Goal: Task Accomplishment & Management: Complete application form

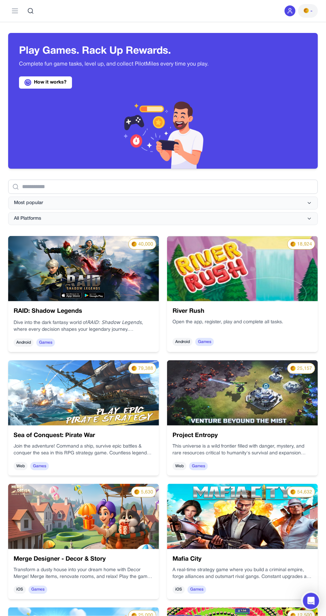
click at [216, 295] on img at bounding box center [242, 268] width 151 height 65
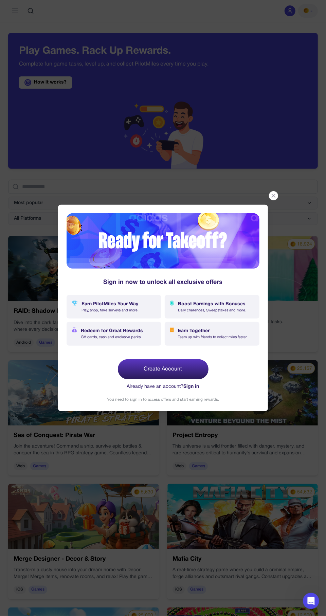
click at [143, 340] on div "Redeem for Great Rewards Gift cards, cash and exclusive perks." at bounding box center [114, 334] width 95 height 24
click at [133, 373] on link "Create Account" at bounding box center [163, 369] width 91 height 20
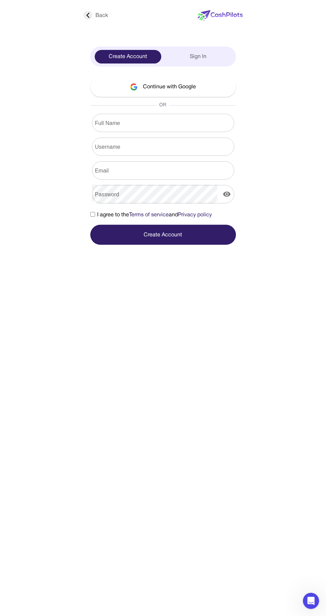
click at [135, 87] on img at bounding box center [134, 86] width 8 height 7
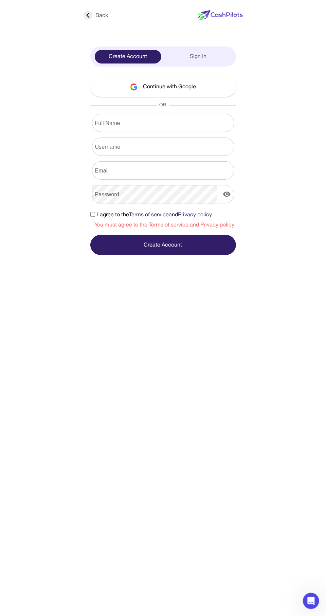
scroll to position [48, 0]
click at [113, 235] on button "Create Account" at bounding box center [163, 245] width 146 height 20
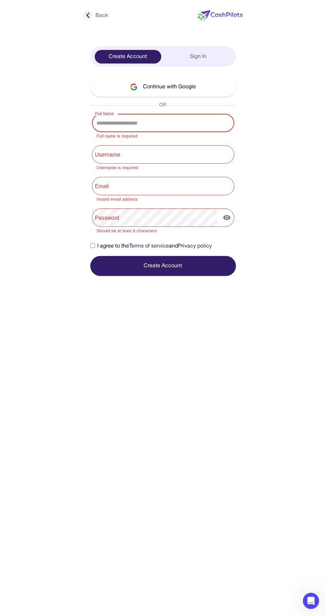
click at [123, 77] on button "Continue with Google" at bounding box center [163, 87] width 146 height 20
click at [110, 114] on div "Full Name Full Name Full name is required" at bounding box center [163, 127] width 146 height 26
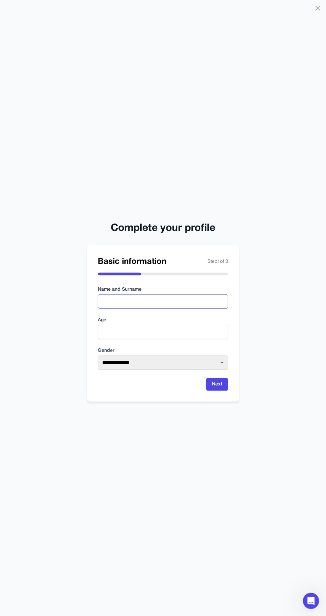
click at [108, 308] on input "text" at bounding box center [163, 301] width 130 height 14
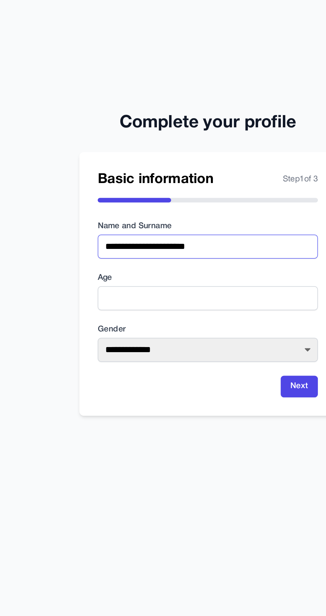
click at [184, 308] on input "**********" at bounding box center [163, 301] width 130 height 14
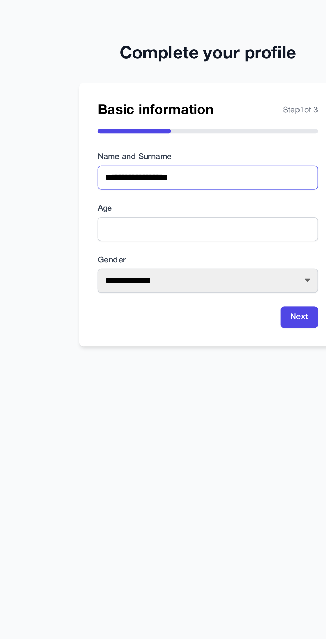
type input "**********"
click at [107, 351] on input "number" at bounding box center [163, 344] width 130 height 14
type input "**"
click at [117, 381] on select "**********" at bounding box center [163, 374] width 130 height 14
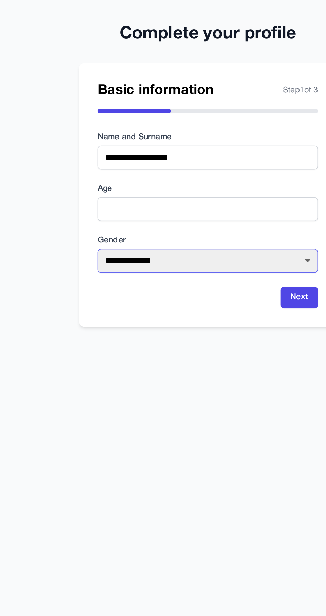
select select "******"
click at [98, 370] on select "**********" at bounding box center [163, 362] width 130 height 14
click at [220, 391] on button "Next" at bounding box center [217, 384] width 22 height 13
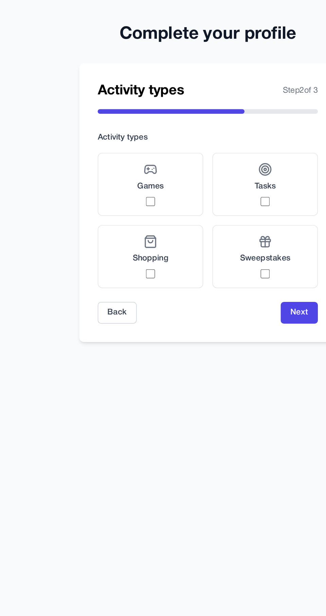
click at [120, 331] on label "Games" at bounding box center [129, 312] width 62 height 37
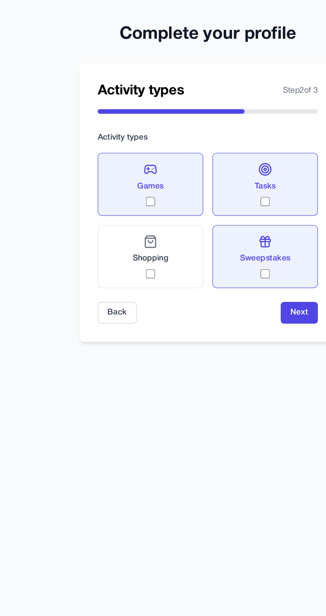
click at [216, 395] on button "Next" at bounding box center [217, 388] width 22 height 13
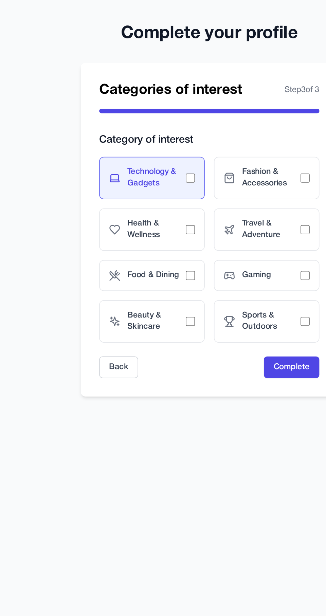
click at [201, 330] on span "Travel & Adventure" at bounding box center [199, 324] width 35 height 14
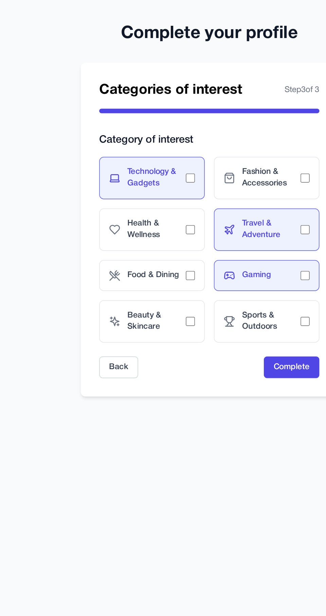
click at [204, 411] on button "Complete" at bounding box center [211, 404] width 33 height 13
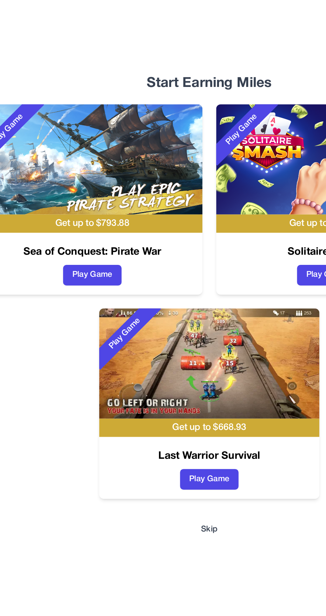
click at [165, 439] on button "Skip" at bounding box center [163, 435] width 10 height 7
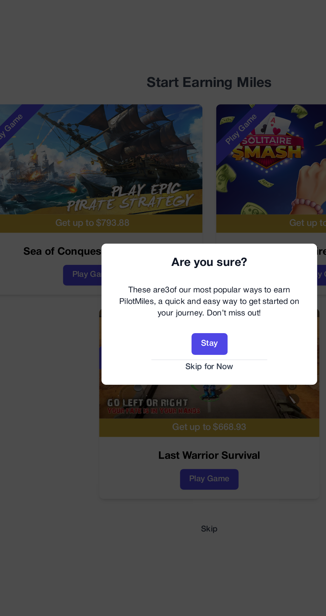
click at [158, 343] on button "Skip for Now" at bounding box center [163, 339] width 114 height 7
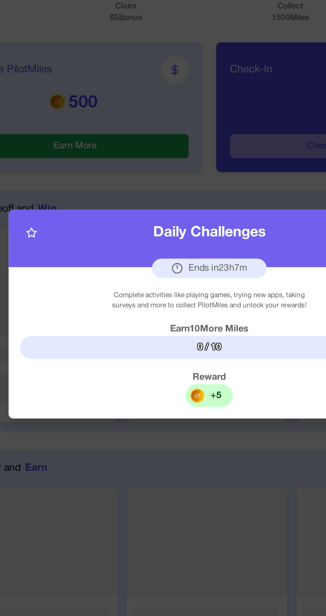
scroll to position [147, 0]
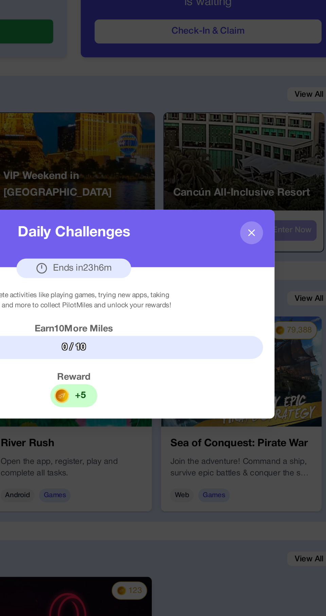
click at [266, 266] on button at bounding box center [268, 260] width 14 height 14
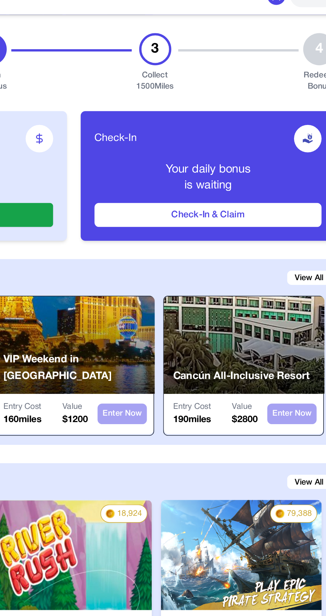
click at [206, 143] on button "Check-In & Claim" at bounding box center [242, 140] width 134 height 14
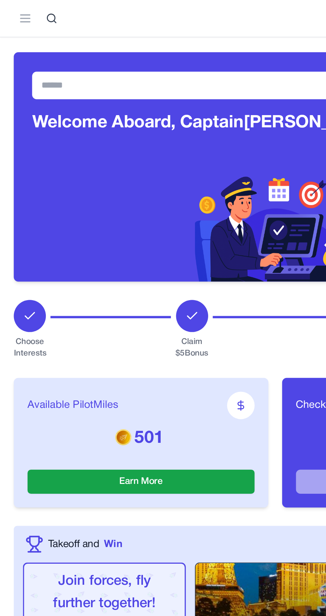
scroll to position [0, 0]
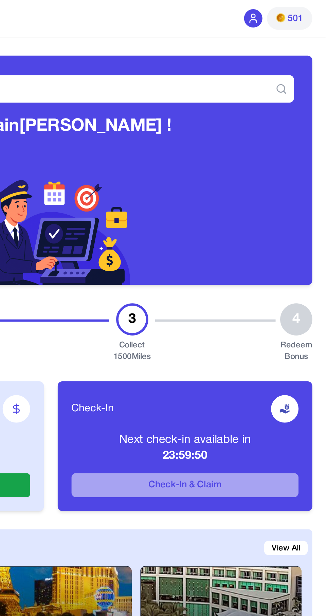
click at [314, 6] on button "501" at bounding box center [304, 11] width 27 height 14
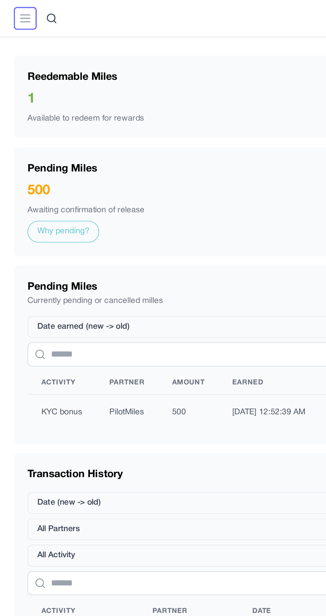
click at [8, 8] on button at bounding box center [15, 11] width 14 height 14
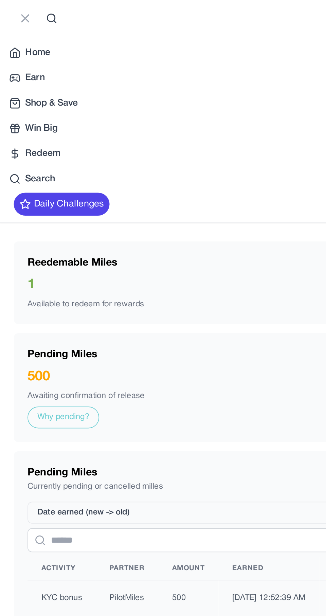
click at [18, 92] on span "Redeem" at bounding box center [25, 91] width 21 height 8
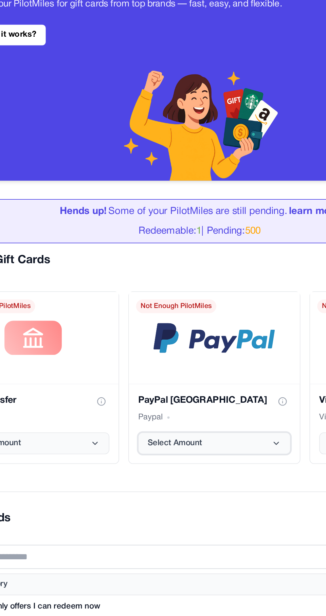
click at [154, 321] on span "Select Amount" at bounding box center [148, 324] width 32 height 7
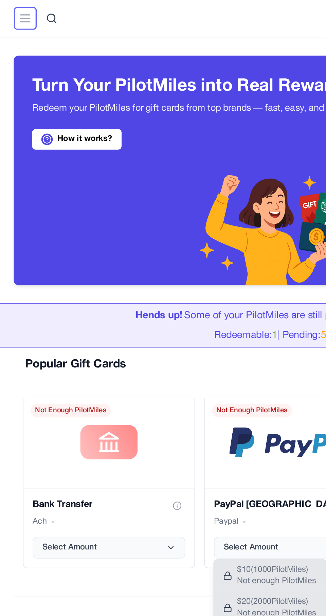
click at [13, 12] on icon at bounding box center [15, 11] width 8 height 8
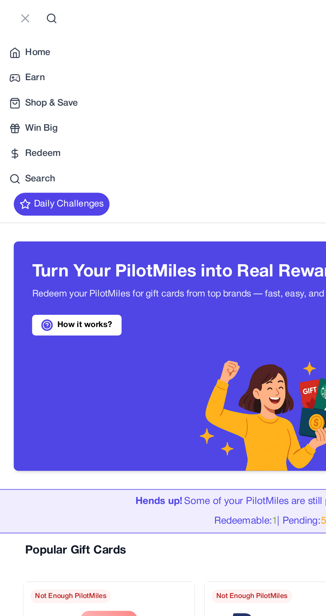
click at [16, 45] on span "Earn" at bounding box center [21, 46] width 12 height 8
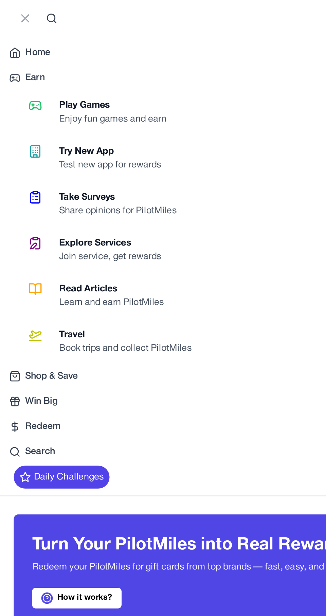
click at [58, 68] on div "Enjoy fun games and earn" at bounding box center [69, 71] width 69 height 8
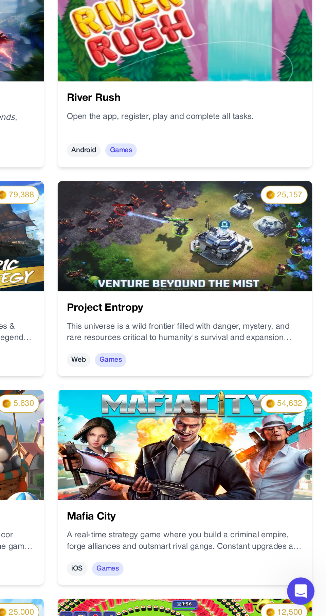
scroll to position [3, 0]
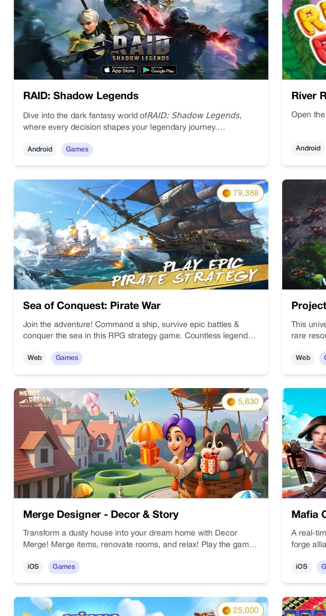
click at [58, 518] on img at bounding box center [83, 512] width 151 height 65
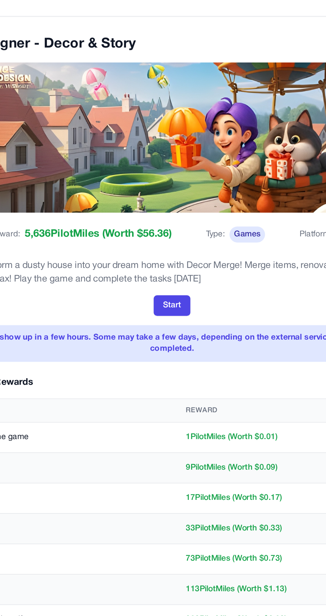
click at [158, 191] on button "Start" at bounding box center [163, 193] width 22 height 12
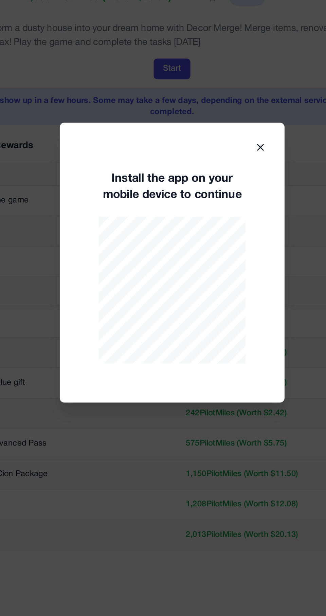
click at [213, 243] on icon at bounding box center [215, 239] width 7 height 7
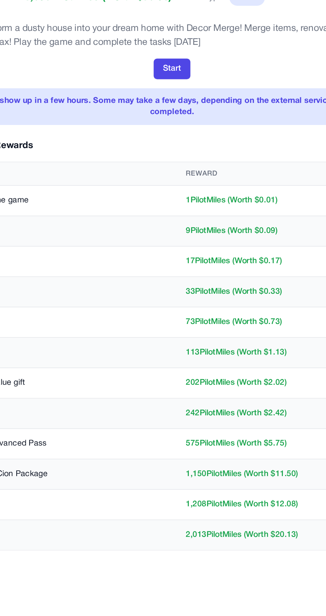
click at [159, 192] on button "Start" at bounding box center [163, 193] width 22 height 12
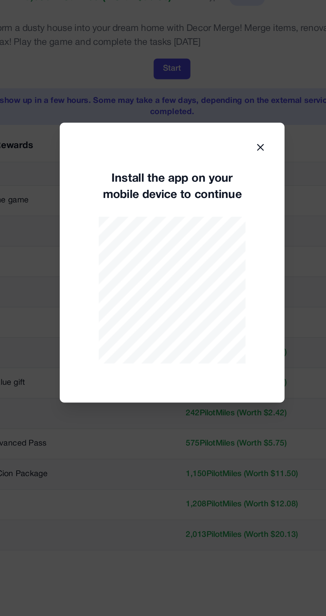
click at [215, 241] on icon at bounding box center [214, 239] width 3 height 3
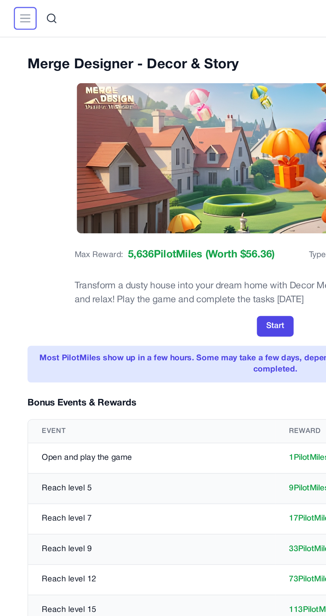
click at [10, 14] on button at bounding box center [15, 11] width 14 height 14
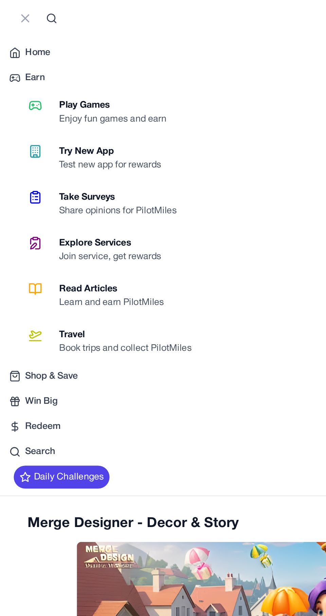
click at [31, 280] on button "Daily Challenges" at bounding box center [36, 283] width 57 height 14
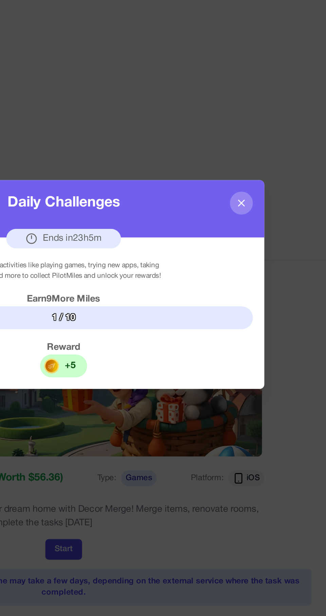
click at [267, 261] on icon at bounding box center [267, 259] width 3 height 3
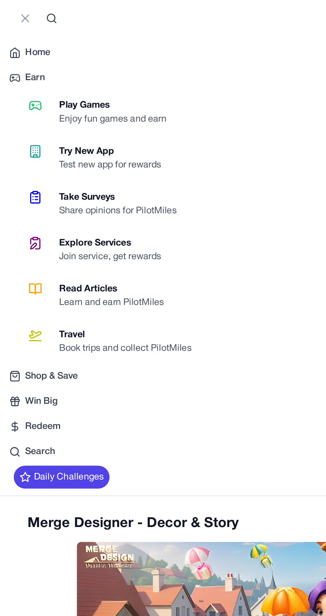
click at [40, 64] on div "Play Games" at bounding box center [69, 62] width 69 height 8
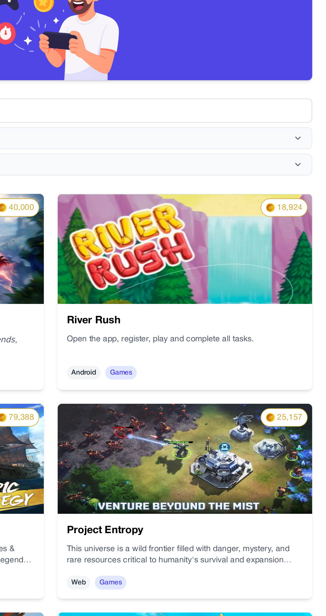
click at [205, 300] on img at bounding box center [242, 268] width 151 height 65
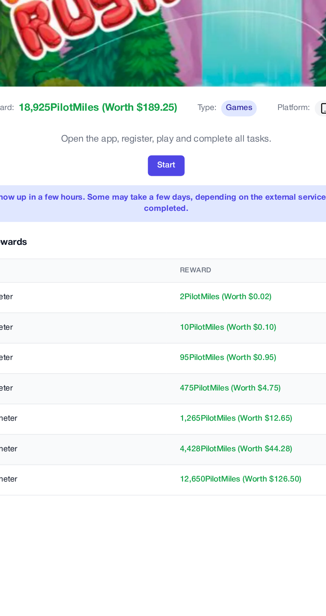
click at [161, 216] on button "Start" at bounding box center [163, 219] width 22 height 12
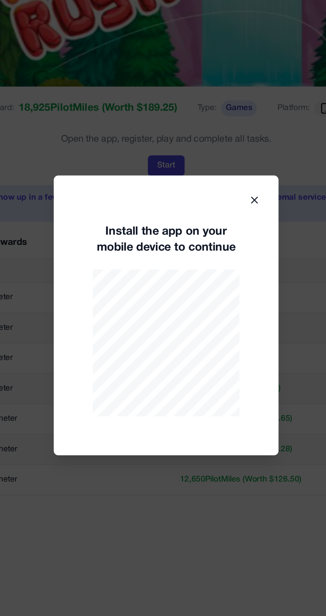
click at [213, 237] on icon at bounding box center [215, 239] width 7 height 7
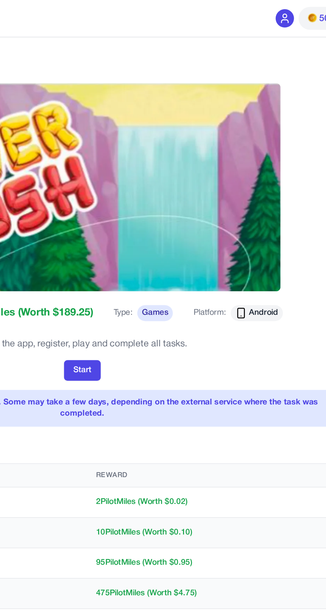
click at [160, 215] on button "Start" at bounding box center [163, 219] width 22 height 12
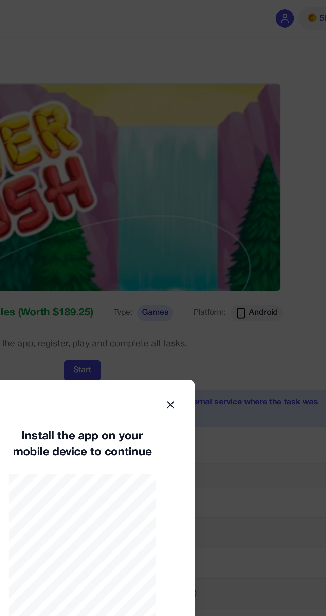
click at [215, 239] on icon at bounding box center [214, 239] width 3 height 3
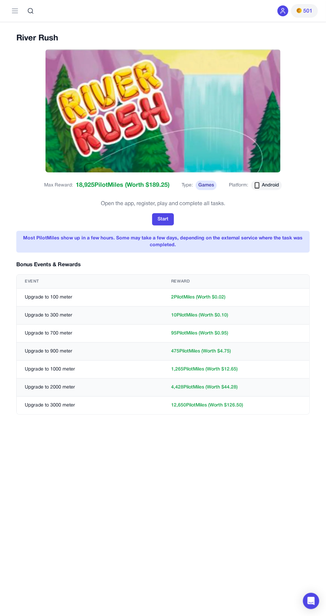
click at [155, 215] on button "Start" at bounding box center [163, 219] width 22 height 12
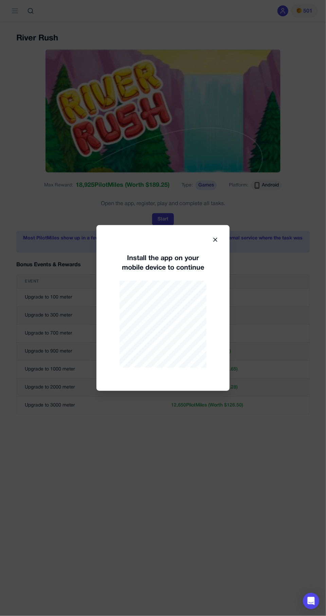
click at [215, 239] on icon at bounding box center [214, 239] width 3 height 3
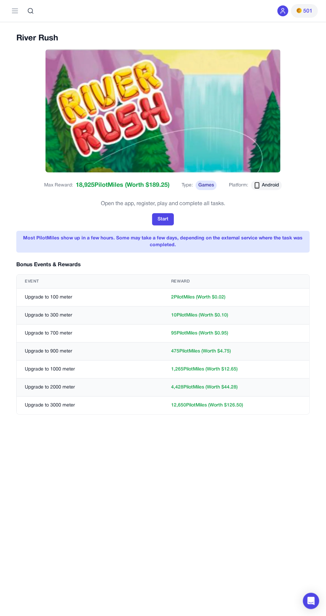
click at [269, 190] on div "Platform: Android" at bounding box center [255, 185] width 53 height 15
click at [12, 11] on icon at bounding box center [15, 11] width 8 height 8
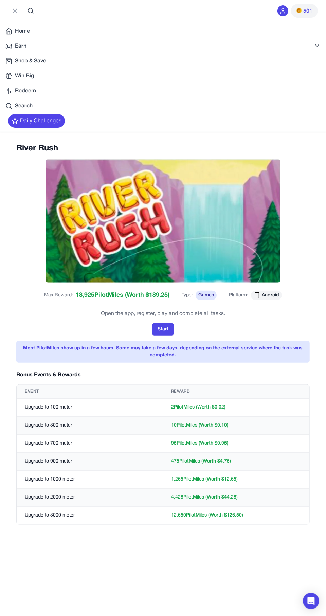
click at [13, 75] on div "Win Big" at bounding box center [162, 76] width 315 height 8
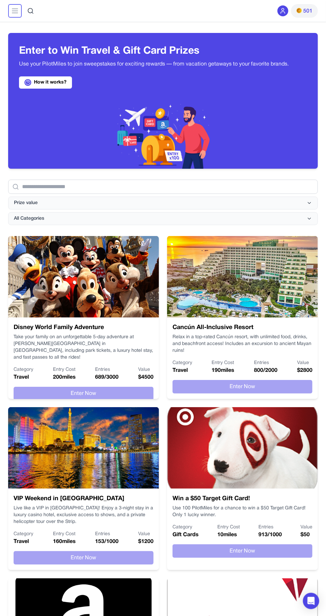
click at [11, 11] on icon at bounding box center [15, 11] width 8 height 8
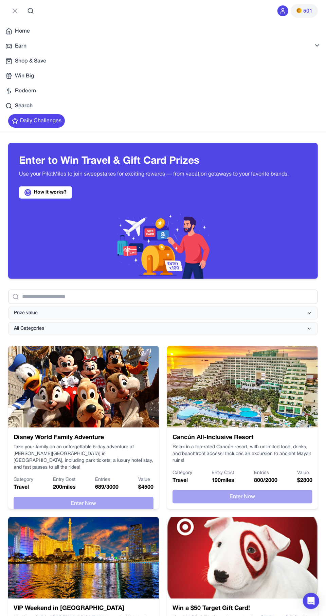
click at [9, 45] on icon at bounding box center [8, 46] width 7 height 7
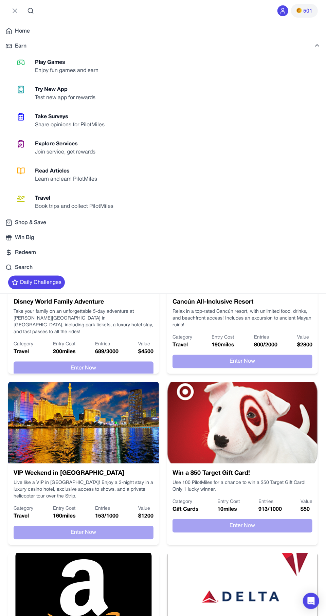
scroll to position [302, 0]
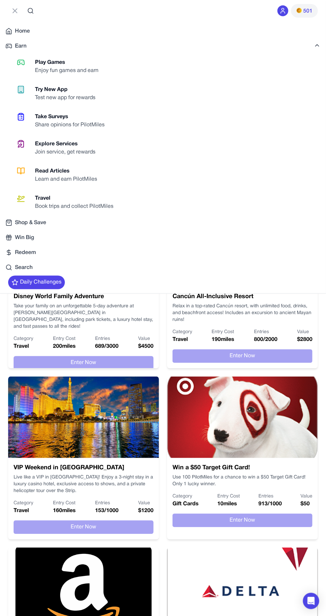
click at [41, 68] on div "Enjoy fun games and earn" at bounding box center [69, 71] width 69 height 8
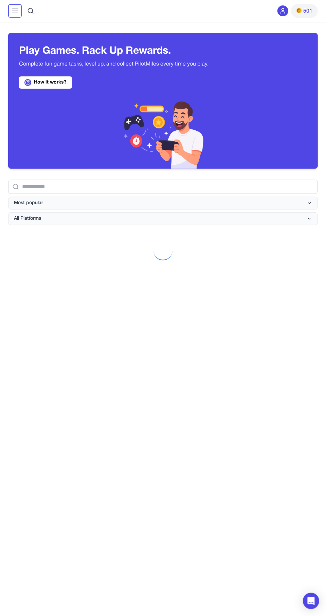
click at [10, 11] on button at bounding box center [15, 11] width 14 height 14
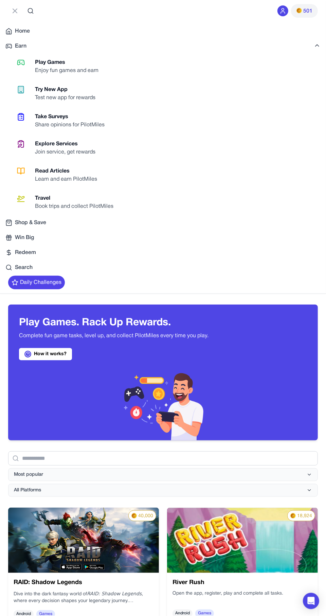
click at [45, 125] on div "Share opinions for PilotMiles" at bounding box center [72, 125] width 75 height 8
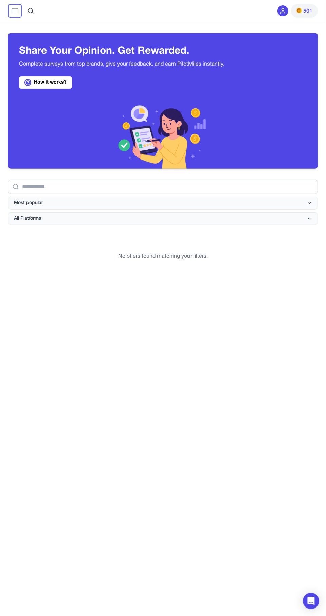
click at [10, 11] on button at bounding box center [15, 11] width 14 height 14
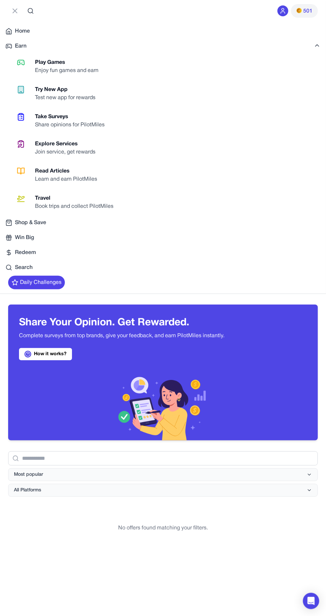
click at [51, 97] on div "Test new app for rewards" at bounding box center [68, 98] width 66 height 8
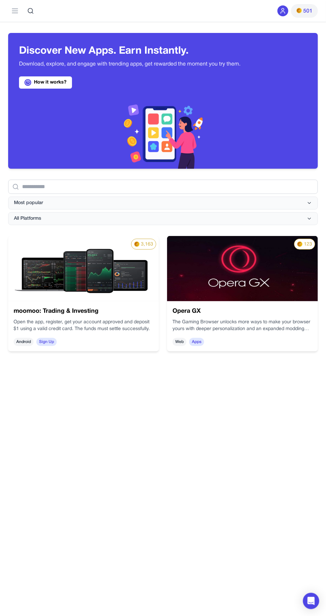
click at [219, 282] on img at bounding box center [242, 268] width 151 height 65
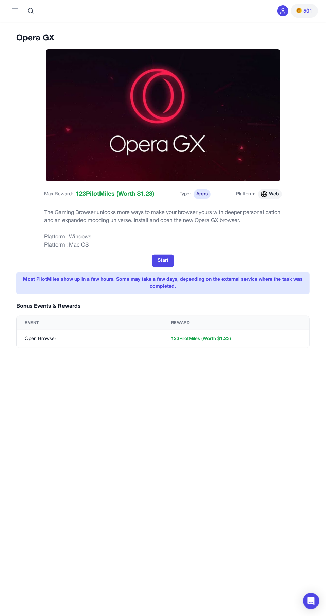
click at [186, 333] on td "123 PilotMiles (Worth $ 1.23 )" at bounding box center [236, 338] width 146 height 18
click at [162, 260] on button "Start" at bounding box center [163, 260] width 22 height 12
click at [12, 11] on icon at bounding box center [15, 11] width 8 height 8
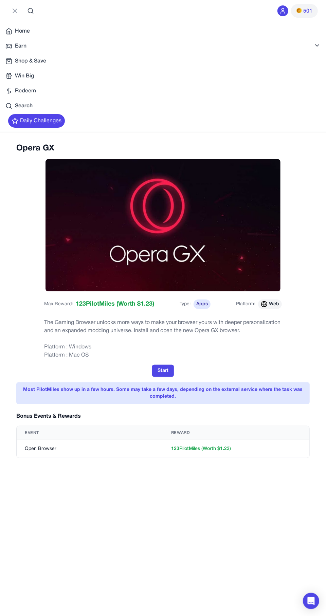
click at [9, 45] on icon at bounding box center [8, 46] width 7 height 7
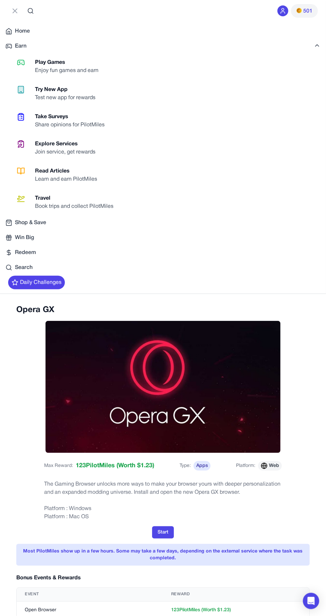
click at [41, 72] on div "Enjoy fun games and earn" at bounding box center [69, 71] width 69 height 8
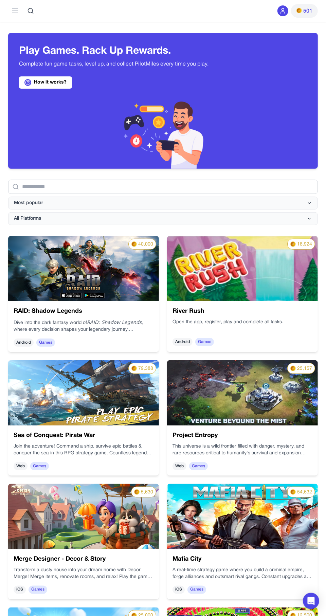
click at [227, 275] on img at bounding box center [242, 268] width 151 height 65
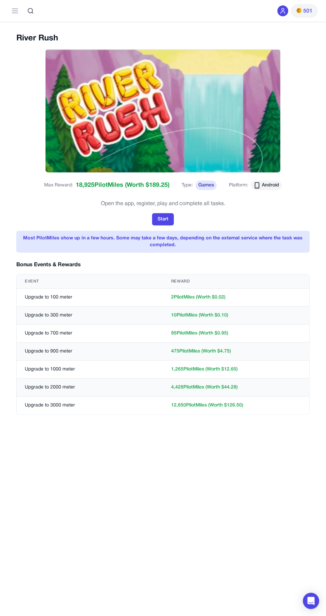
click at [121, 130] on img at bounding box center [162, 110] width 234 height 123
click at [124, 127] on img at bounding box center [162, 110] width 234 height 123
click at [110, 181] on span "18,925 PilotMiles" at bounding box center [100, 186] width 48 height 10
click at [103, 136] on img at bounding box center [162, 110] width 234 height 123
click at [110, 122] on img at bounding box center [162, 110] width 234 height 123
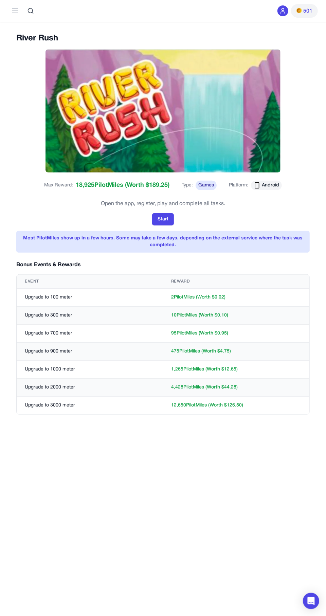
click at [128, 127] on img at bounding box center [162, 110] width 234 height 123
click at [161, 219] on button "Start" at bounding box center [163, 219] width 22 height 12
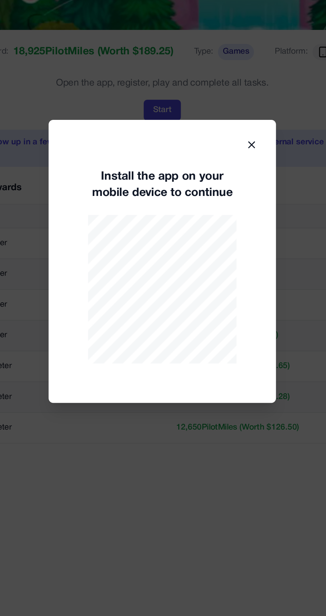
scroll to position [75, 0]
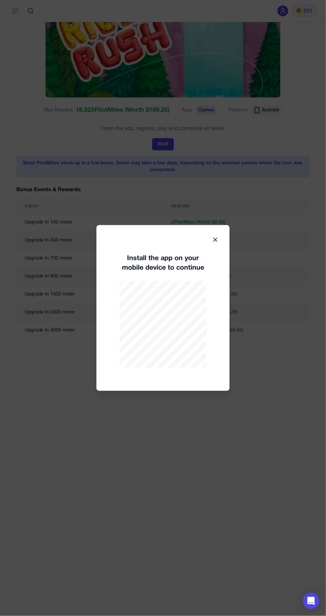
click at [215, 239] on icon at bounding box center [214, 239] width 3 height 3
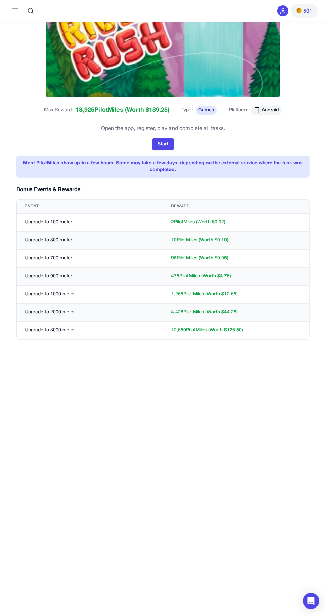
click at [117, 157] on div "Most PilotMiles show up in a few hours. Some may take a few days, depending on …" at bounding box center [162, 167] width 293 height 22
click at [101, 103] on div "Max Reward: 18,925 PilotMiles (Worth $ 189.25 ) Type: Games Platform: Android" at bounding box center [163, 113] width 238 height 20
click at [190, 223] on td "2 PilotMiles (Worth $ 0.02 )" at bounding box center [236, 222] width 146 height 18
click at [62, 114] on span "Max Reward:" at bounding box center [58, 111] width 29 height 10
click at [113, 69] on img at bounding box center [162, 35] width 234 height 123
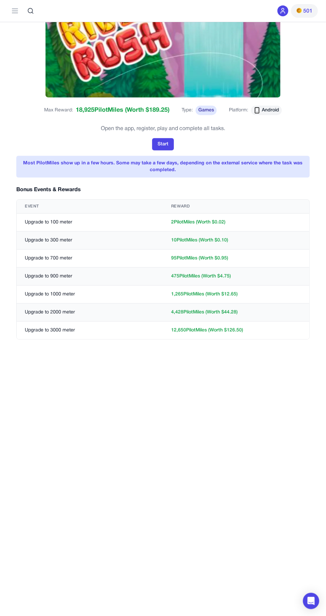
click at [270, 105] on div "Platform: Android" at bounding box center [255, 110] width 53 height 15
click at [157, 145] on button "Start" at bounding box center [163, 144] width 22 height 12
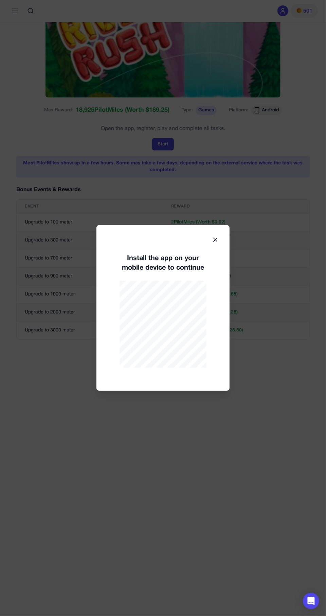
click at [215, 239] on icon at bounding box center [214, 239] width 3 height 3
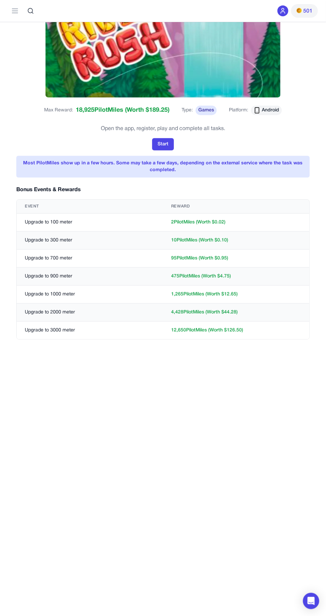
scroll to position [0, 0]
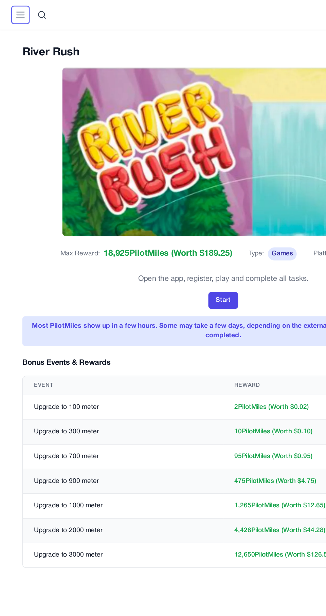
click at [10, 10] on button at bounding box center [15, 11] width 14 height 14
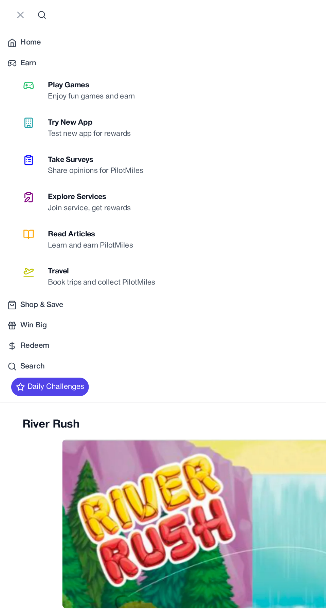
click at [48, 121] on div "Share opinions for PilotMiles" at bounding box center [72, 125] width 75 height 8
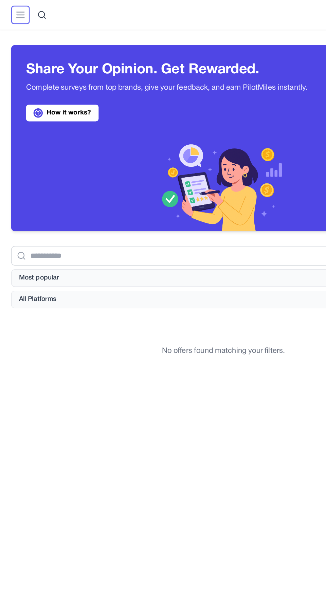
click at [9, 13] on button at bounding box center [15, 11] width 14 height 14
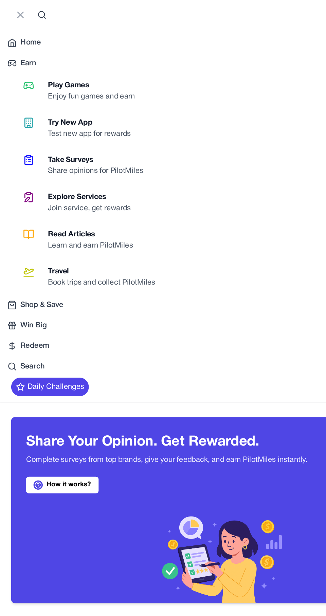
click at [43, 174] on div "Read Articles" at bounding box center [69, 171] width 68 height 8
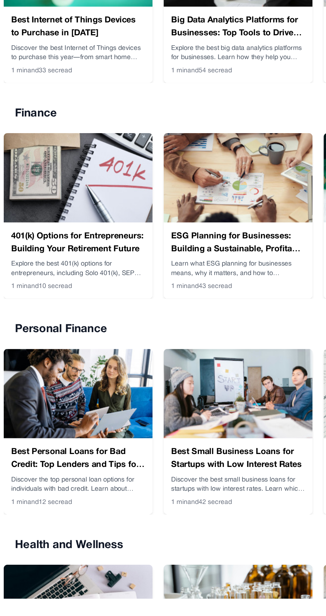
scroll to position [425, 0]
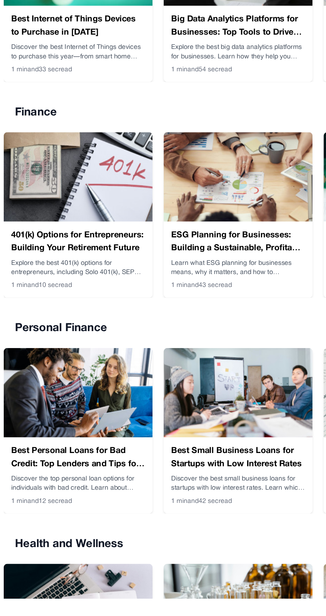
click at [38, 343] on div "401(k) Options for Entrepreneurs: Building Your Retirement Future Explore the b…" at bounding box center [57, 368] width 109 height 56
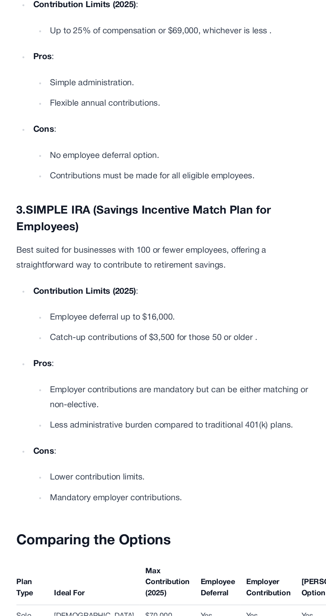
scroll to position [770, 0]
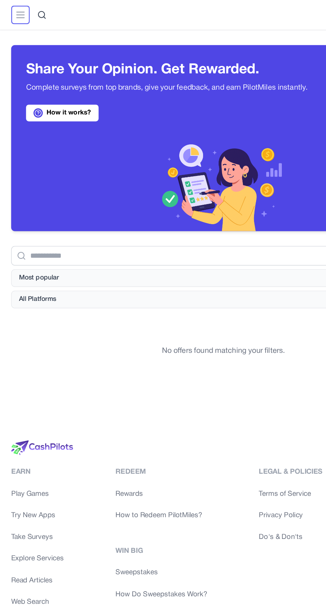
click at [19, 14] on button at bounding box center [15, 11] width 14 height 14
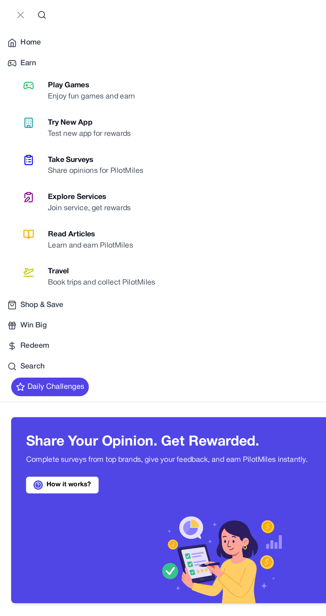
click at [32, 31] on div "Home" at bounding box center [162, 31] width 315 height 8
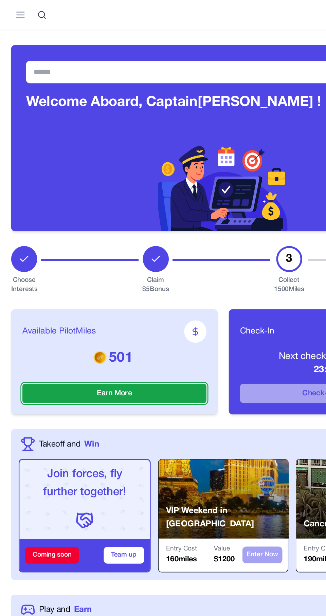
click at [117, 288] on button "Earn More" at bounding box center [83, 287] width 134 height 14
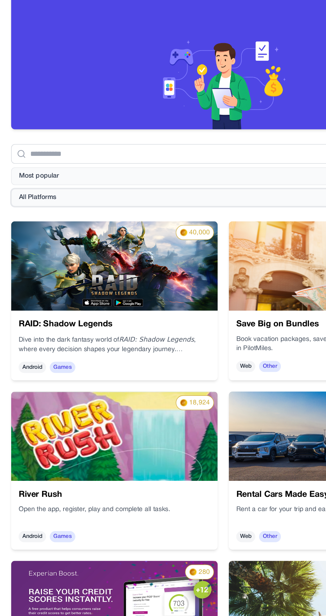
click at [65, 221] on button "All Platforms" at bounding box center [162, 218] width 309 height 13
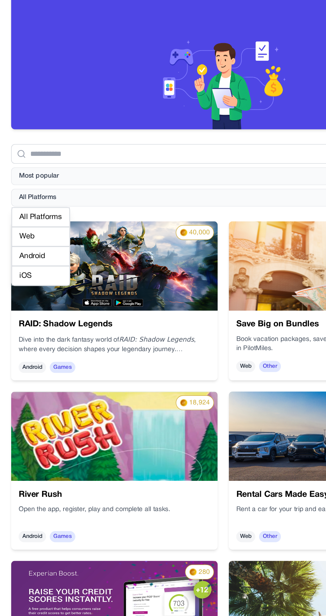
click at [43, 262] on div "Android" at bounding box center [29, 261] width 42 height 14
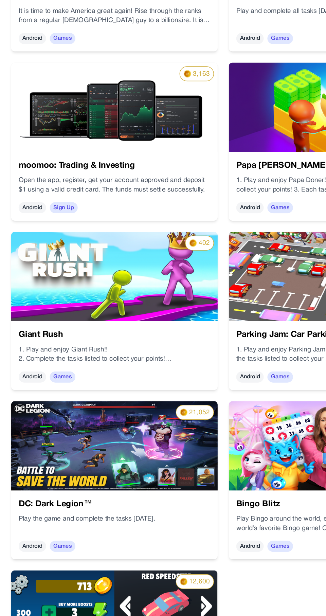
scroll to position [651, 0]
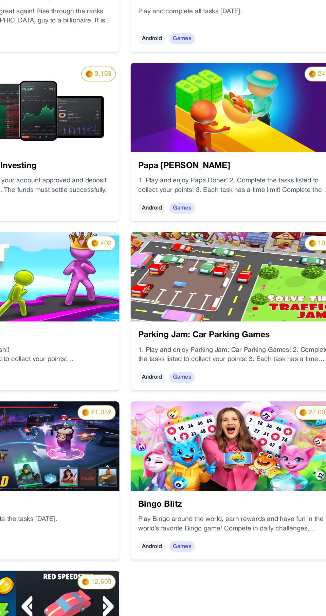
click at [252, 358] on img at bounding box center [242, 359] width 151 height 65
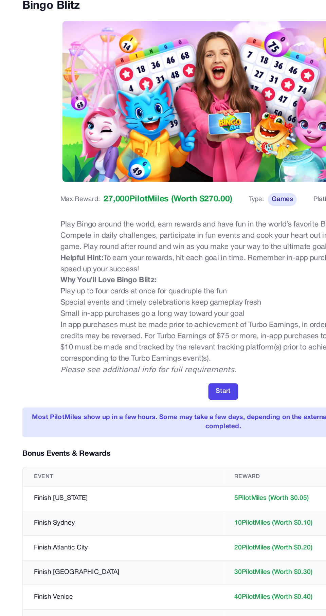
click at [164, 319] on button "Start" at bounding box center [163, 320] width 22 height 12
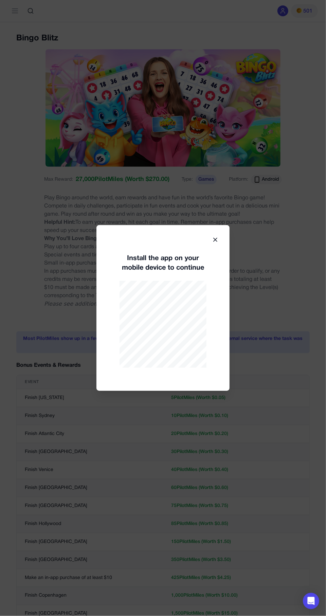
click at [216, 237] on icon at bounding box center [215, 239] width 7 height 7
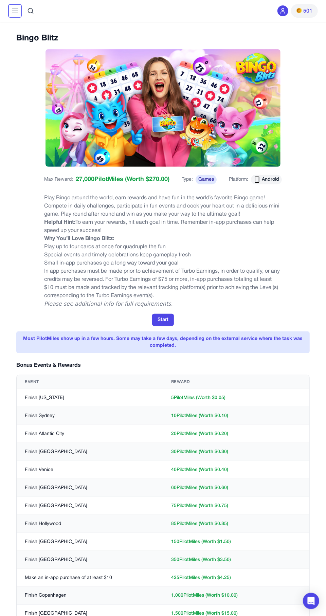
click at [15, 13] on line at bounding box center [14, 13] width 5 height 0
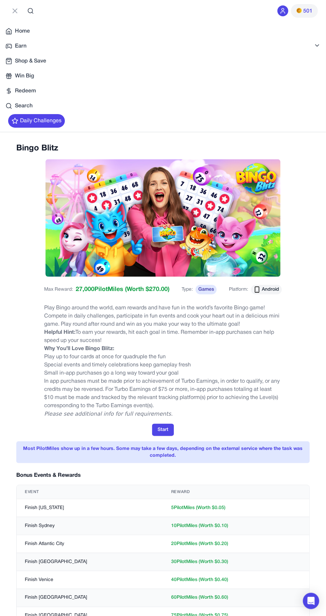
click at [170, 432] on button "Start" at bounding box center [163, 429] width 22 height 12
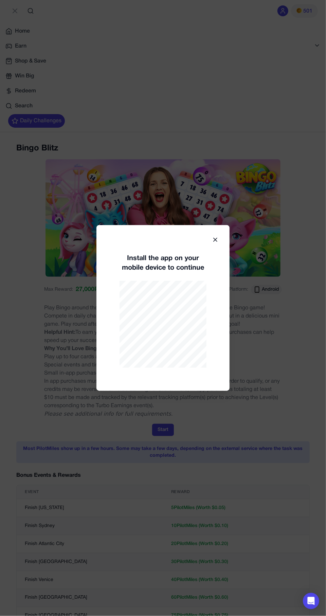
click at [218, 241] on icon at bounding box center [215, 239] width 7 height 7
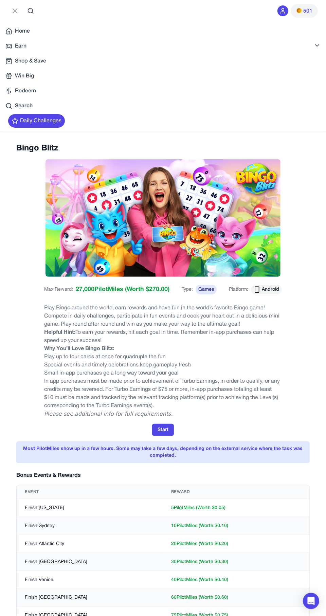
click at [166, 431] on button "Start" at bounding box center [163, 429] width 22 height 12
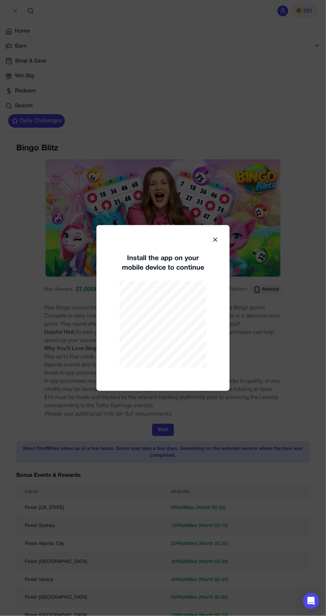
click at [215, 239] on icon at bounding box center [214, 239] width 3 height 3
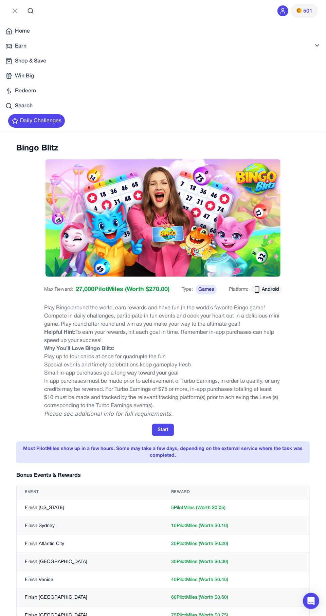
click at [26, 49] on span "Earn" at bounding box center [21, 46] width 12 height 8
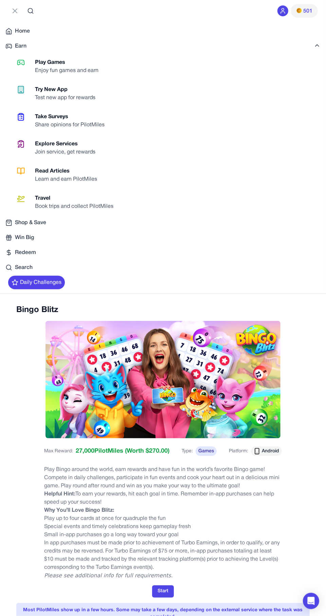
click at [62, 74] on div "Enjoy fun games and earn" at bounding box center [69, 71] width 69 height 8
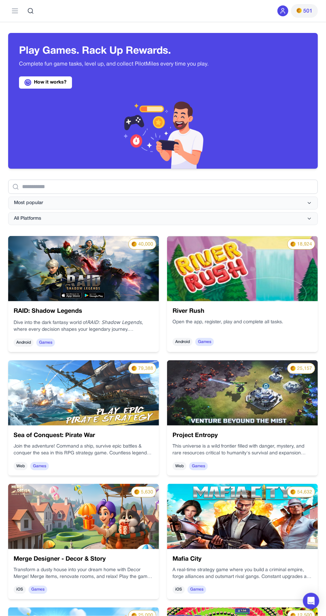
click at [237, 280] on img at bounding box center [242, 268] width 151 height 65
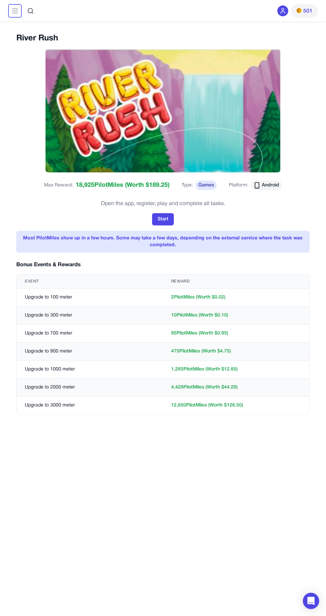
click at [16, 11] on line at bounding box center [14, 11] width 5 height 0
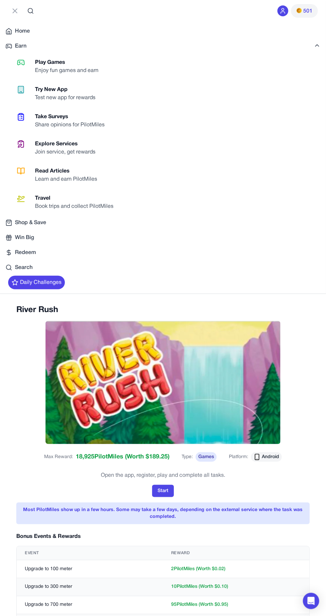
click at [67, 68] on div "Enjoy fun games and earn" at bounding box center [69, 71] width 69 height 8
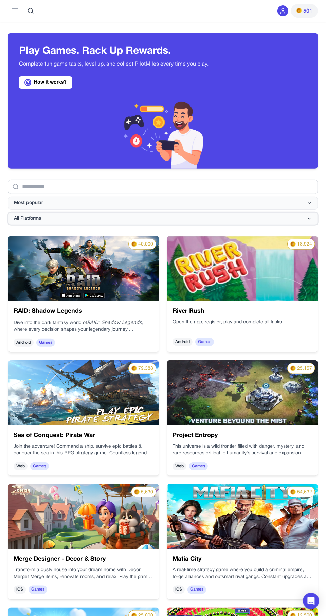
click at [66, 222] on button "All Platforms" at bounding box center [162, 218] width 309 height 13
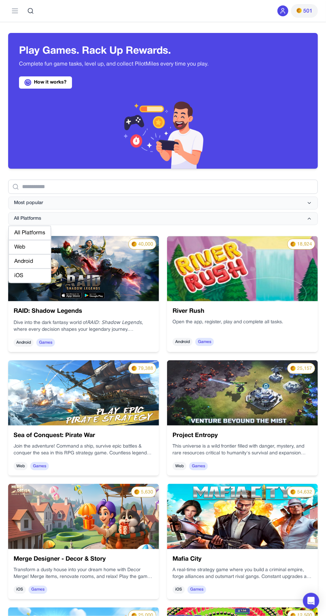
click at [45, 261] on div "Android" at bounding box center [29, 261] width 42 height 14
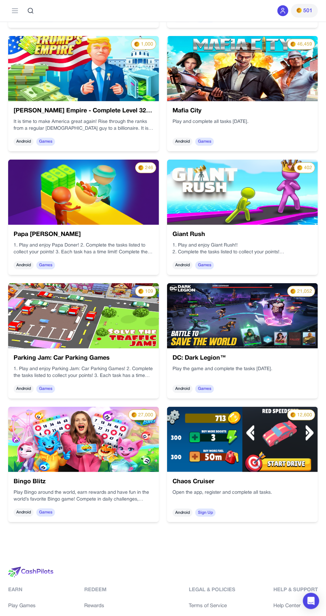
scroll to position [572, 0]
